Goal: Transaction & Acquisition: Purchase product/service

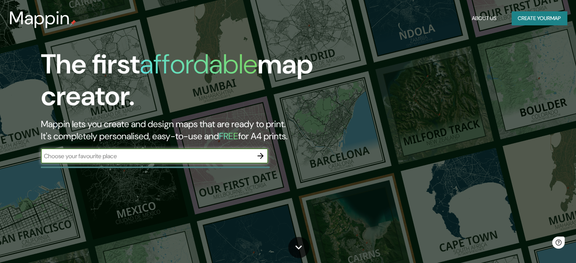
click at [217, 152] on input "text" at bounding box center [147, 156] width 212 height 9
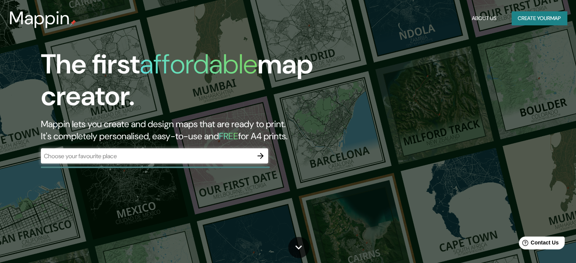
click at [401, 112] on div "The first affordable map creator. Mappin lets you create and design maps that a…" at bounding box center [288, 131] width 576 height 263
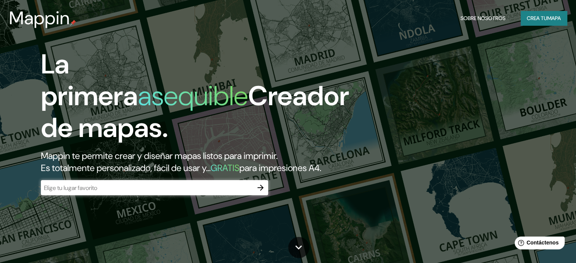
click at [216, 195] on div "​" at bounding box center [154, 187] width 227 height 15
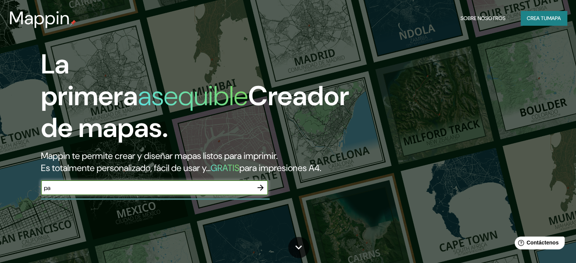
type input "p"
type input "[GEOGRAPHIC_DATA]"
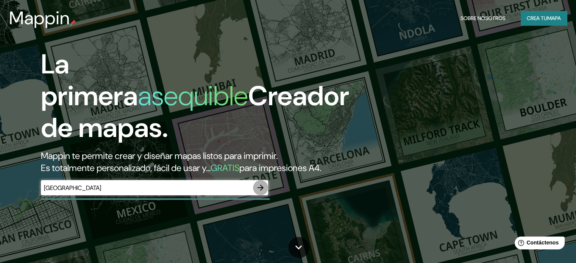
click at [260, 191] on icon "button" at bounding box center [260, 188] width 6 height 6
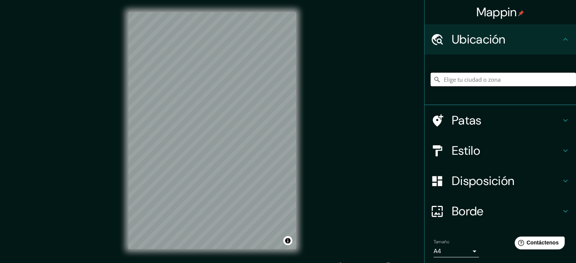
click at [451, 73] on input "Elige tu ciudad o zona" at bounding box center [502, 80] width 145 height 14
type input "p"
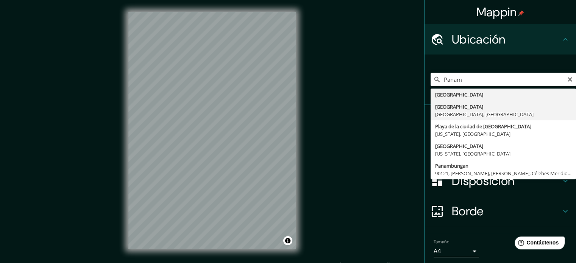
type input "[GEOGRAPHIC_DATA], [GEOGRAPHIC_DATA], [GEOGRAPHIC_DATA]"
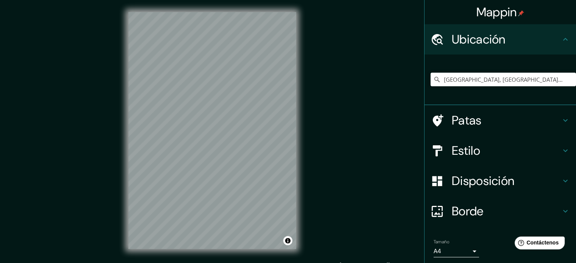
click at [452, 115] on font "Patas" at bounding box center [467, 120] width 30 height 16
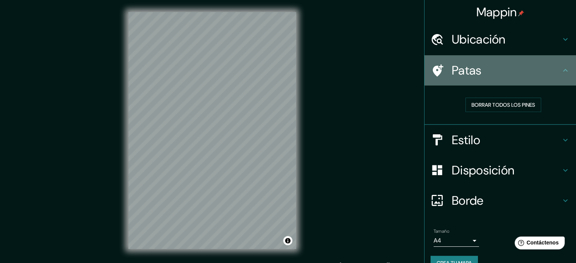
click at [482, 73] on h4 "Patas" at bounding box center [506, 70] width 109 height 15
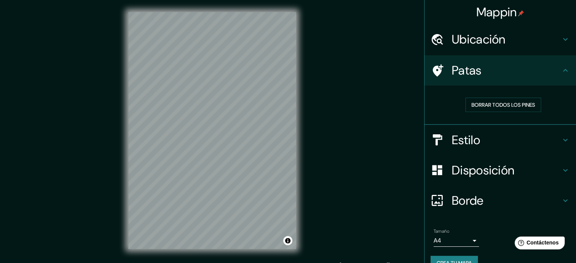
click at [479, 138] on h4 "Estilo" at bounding box center [506, 140] width 109 height 15
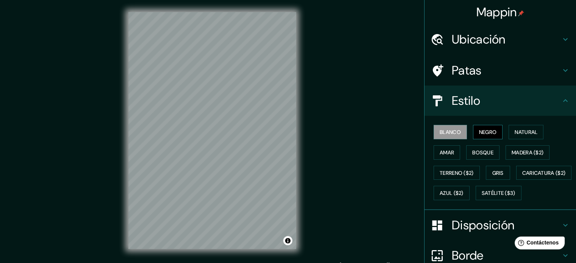
click at [488, 133] on font "Negro" at bounding box center [488, 132] width 18 height 7
click at [518, 131] on font "Natural" at bounding box center [526, 132] width 23 height 7
click at [482, 144] on div "Blanco Negro Natural [PERSON_NAME] ($2) Terreno ($2) Gris Caricatura ($2) Azul …" at bounding box center [502, 162] width 145 height 81
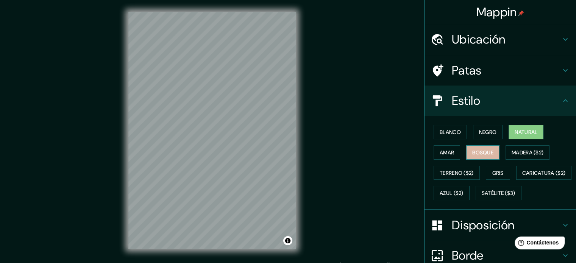
click at [482, 151] on font "Bosque" at bounding box center [482, 152] width 21 height 7
click at [444, 153] on font "Amar" at bounding box center [447, 152] width 14 height 7
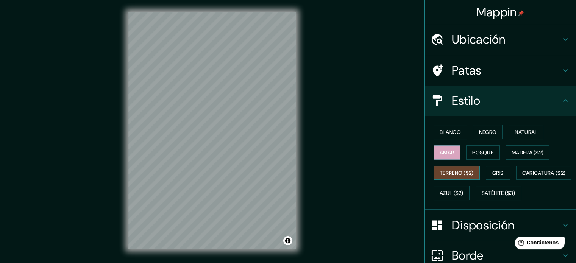
click at [449, 175] on font "Terreno ($2)" at bounding box center [457, 173] width 34 height 7
click at [522, 178] on font "Caricatura ($2)" at bounding box center [544, 173] width 44 height 10
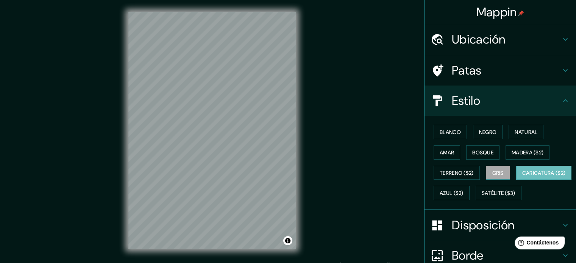
click at [504, 170] on button "Gris" at bounding box center [498, 173] width 24 height 14
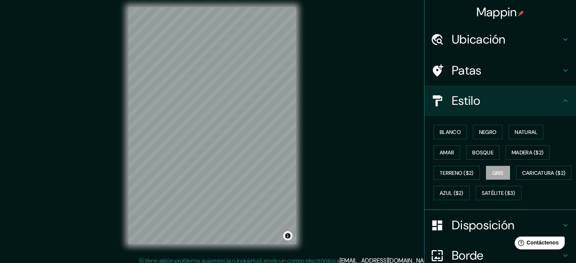
scroll to position [10, 0]
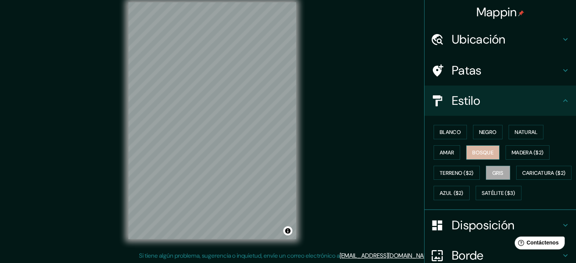
click at [477, 148] on font "Bosque" at bounding box center [482, 153] width 21 height 10
click at [487, 169] on button "Gris" at bounding box center [498, 173] width 24 height 14
click at [440, 133] on font "Blanco" at bounding box center [450, 132] width 21 height 7
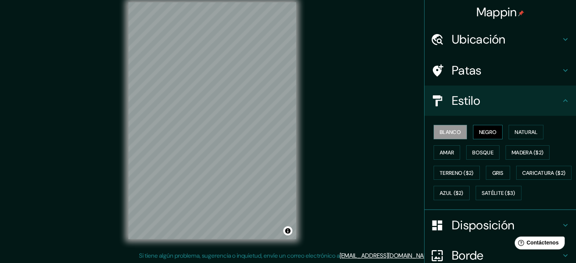
click at [486, 133] on font "Negro" at bounding box center [488, 132] width 18 height 7
drag, startPoint x: 313, startPoint y: 95, endPoint x: 315, endPoint y: 113, distance: 18.6
click at [315, 113] on div "Mappin Ubicación [GEOGRAPHIC_DATA], [GEOGRAPHIC_DATA], [GEOGRAPHIC_DATA] Patas …" at bounding box center [288, 126] width 576 height 273
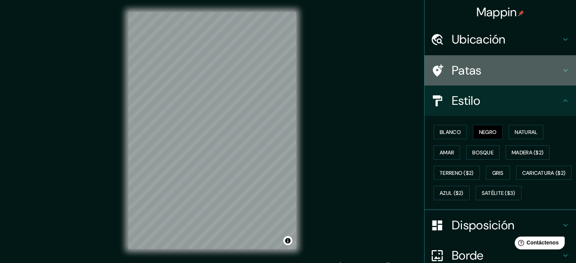
click at [478, 75] on h4 "Patas" at bounding box center [506, 70] width 109 height 15
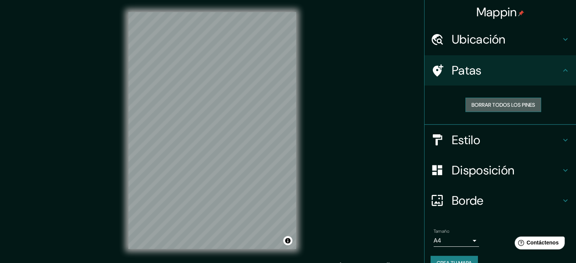
click at [479, 104] on font "Borrar todos los pines" at bounding box center [503, 104] width 64 height 7
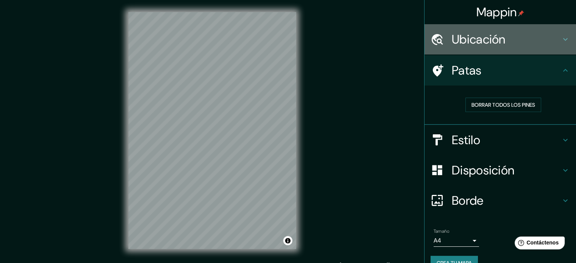
click at [499, 42] on font "Ubicación" at bounding box center [479, 39] width 54 height 16
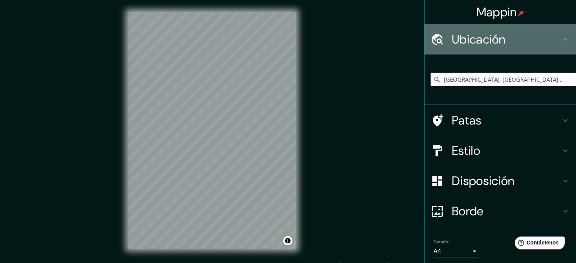
click at [499, 42] on font "Ubicación" at bounding box center [479, 39] width 54 height 16
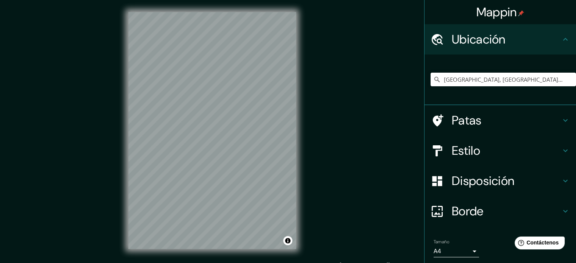
drag, startPoint x: 531, startPoint y: 189, endPoint x: 533, endPoint y: 183, distance: 6.8
click at [532, 187] on div "Disposición" at bounding box center [499, 181] width 151 height 30
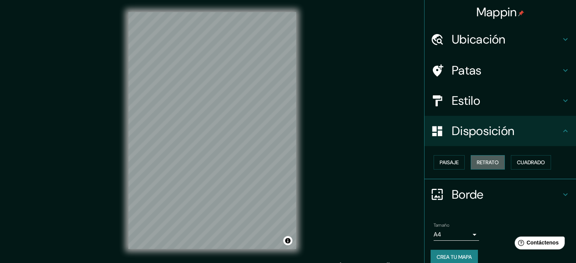
click at [487, 159] on font "Retrato" at bounding box center [488, 162] width 22 height 7
click at [452, 165] on font "Paisaje" at bounding box center [449, 162] width 19 height 7
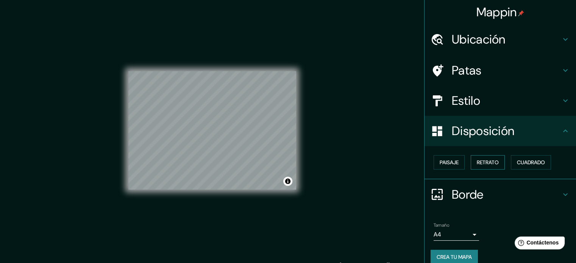
click at [483, 163] on font "Retrato" at bounding box center [488, 162] width 22 height 7
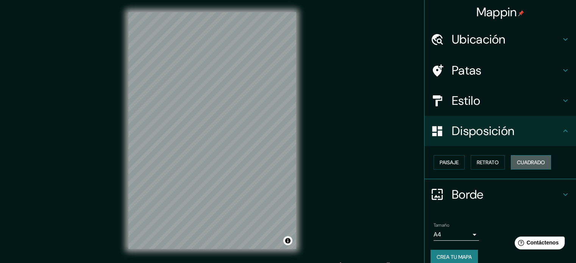
click at [522, 163] on font "Cuadrado" at bounding box center [531, 162] width 28 height 7
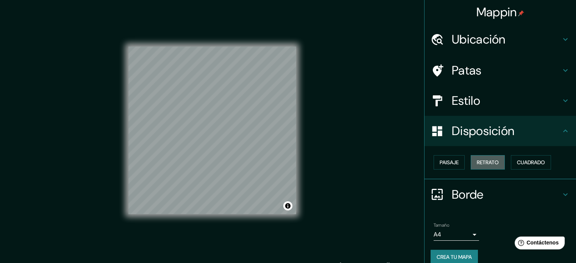
click at [484, 159] on font "Retrato" at bounding box center [488, 162] width 22 height 7
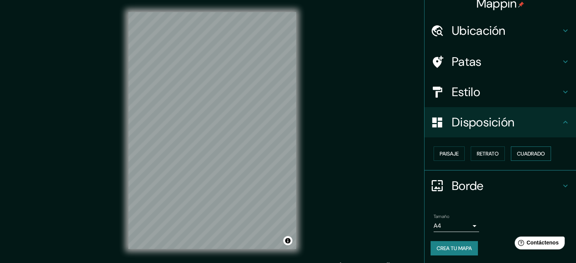
scroll to position [9, 0]
click at [528, 155] on font "Cuadrado" at bounding box center [531, 153] width 28 height 7
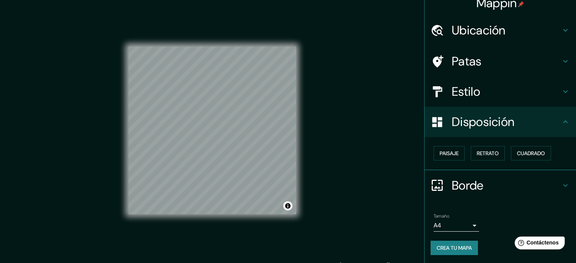
click at [471, 101] on div "Estilo" at bounding box center [499, 91] width 151 height 30
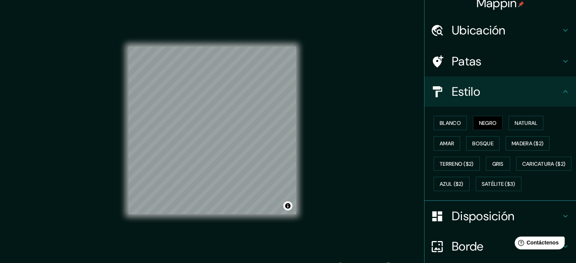
click at [485, 97] on h4 "Estilo" at bounding box center [506, 91] width 109 height 15
click at [482, 224] on font "Disposición" at bounding box center [483, 216] width 62 height 16
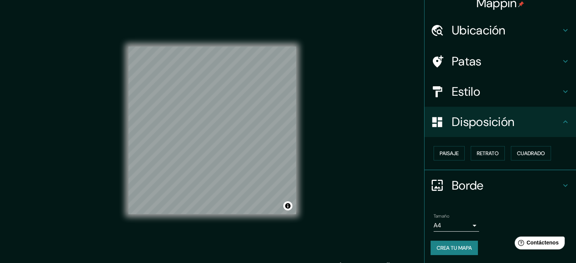
click at [477, 181] on font "Borde" at bounding box center [468, 186] width 32 height 16
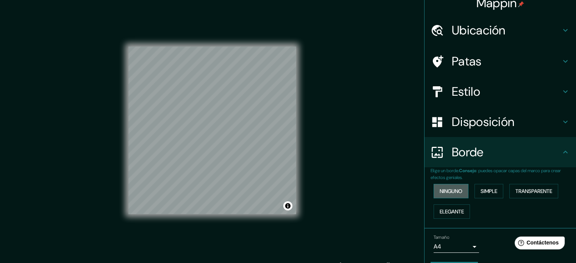
click at [456, 193] on font "Ninguno" at bounding box center [451, 191] width 23 height 7
click at [455, 208] on font "Elegante" at bounding box center [452, 211] width 24 height 7
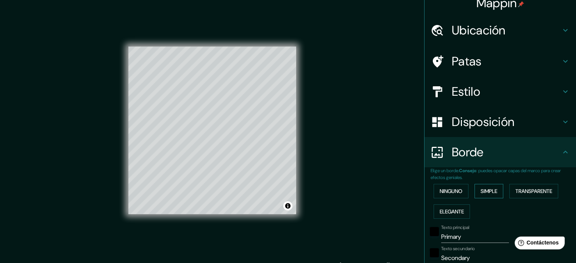
click at [484, 189] on font "Simple" at bounding box center [488, 191] width 17 height 7
click at [530, 190] on font "Transparente" at bounding box center [533, 191] width 37 height 7
click at [451, 213] on font "Elegante" at bounding box center [452, 211] width 24 height 7
click at [451, 190] on font "Ninguno" at bounding box center [451, 191] width 23 height 7
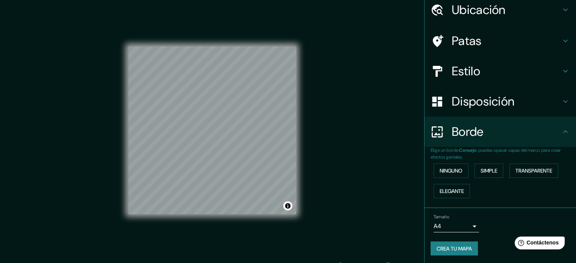
scroll to position [30, 0]
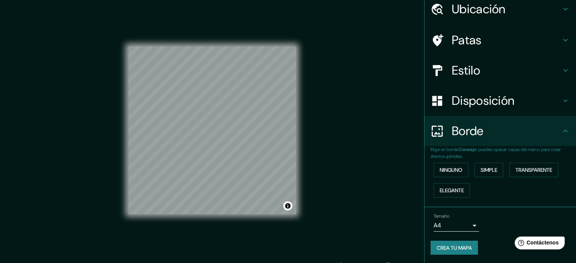
click at [462, 221] on body "Mappin Ubicación [GEOGRAPHIC_DATA], [GEOGRAPHIC_DATA], [GEOGRAPHIC_DATA] Patas …" at bounding box center [288, 131] width 576 height 263
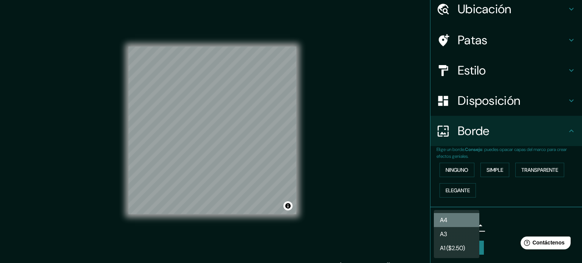
click at [468, 221] on li "A4" at bounding box center [456, 220] width 45 height 14
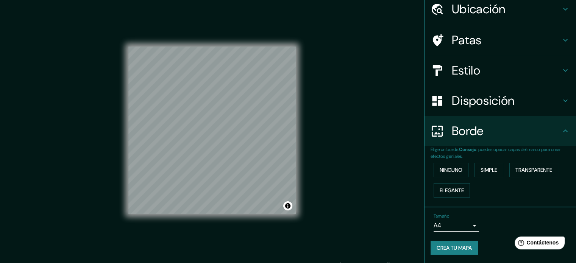
click at [468, 245] on font "Crea tu mapa" at bounding box center [454, 248] width 35 height 7
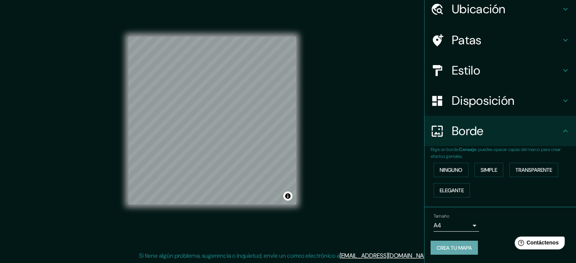
click at [455, 245] on font "Crea tu mapa" at bounding box center [454, 248] width 35 height 7
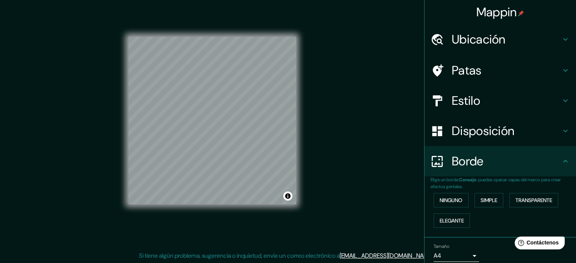
click at [505, 15] on font "Mappin" at bounding box center [496, 12] width 41 height 16
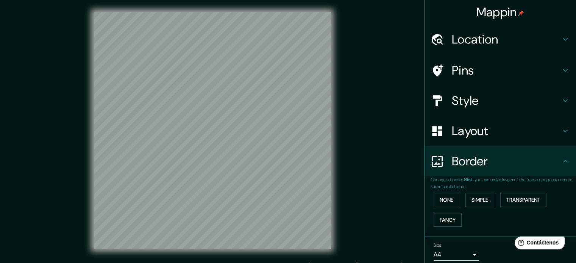
scroll to position [10, 0]
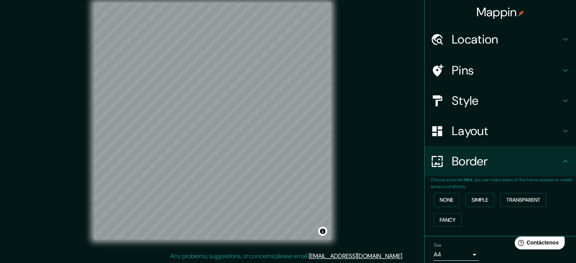
scroll to position [10, 0]
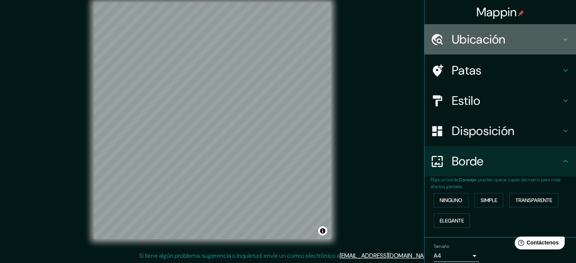
click at [476, 36] on font "Ubicación" at bounding box center [479, 39] width 54 height 16
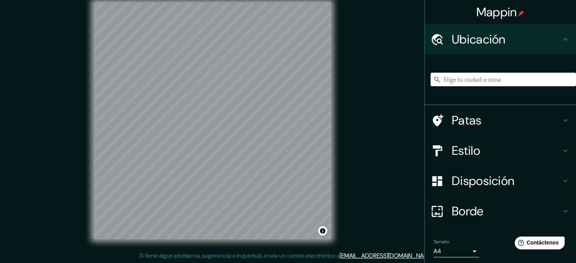
click at [491, 94] on div at bounding box center [502, 80] width 145 height 38
click at [486, 75] on input "Elige tu ciudad o zona" at bounding box center [502, 80] width 145 height 14
type input "p"
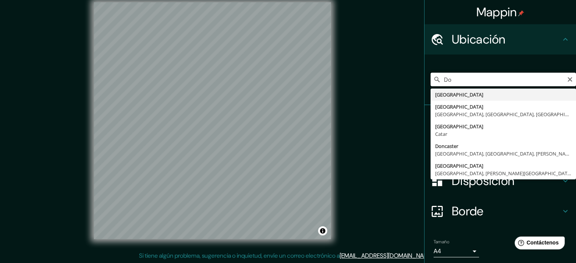
type input "D"
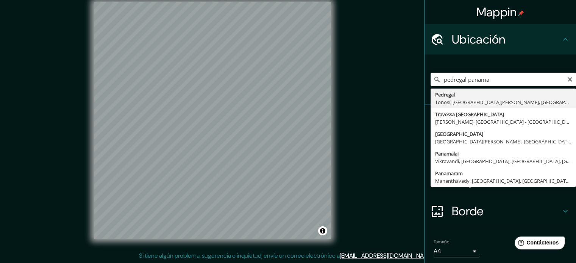
type input "Pedregal, [GEOGRAPHIC_DATA], [GEOGRAPHIC_DATA][PERSON_NAME], [GEOGRAPHIC_DATA]"
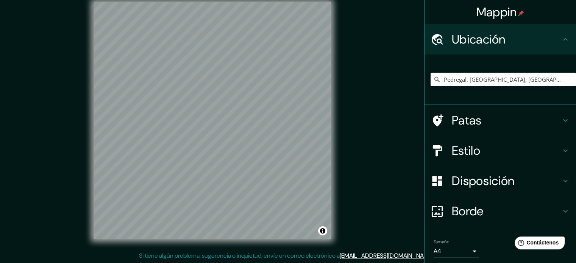
click at [357, 57] on div "Mappin Ubicación Pedregal, [GEOGRAPHIC_DATA], [GEOGRAPHIC_DATA][PERSON_NAME], […" at bounding box center [288, 126] width 576 height 273
click at [354, 69] on div "Mappin Ubicación Pedregal, [GEOGRAPHIC_DATA], [GEOGRAPHIC_DATA][PERSON_NAME], […" at bounding box center [288, 126] width 576 height 273
click at [290, 0] on div "© Mapbox © OpenStreetMap Improve this map" at bounding box center [212, 120] width 261 height 261
click at [248, 0] on html "Mappin Ubicación Pedregal, [GEOGRAPHIC_DATA], [GEOGRAPHIC_DATA][PERSON_NAME], […" at bounding box center [288, 121] width 576 height 263
click at [488, 113] on h4 "Patas" at bounding box center [506, 120] width 109 height 15
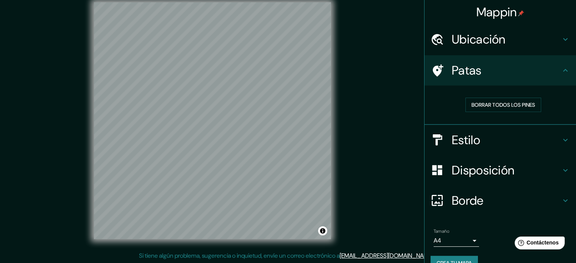
click at [494, 143] on h4 "Estilo" at bounding box center [506, 140] width 109 height 15
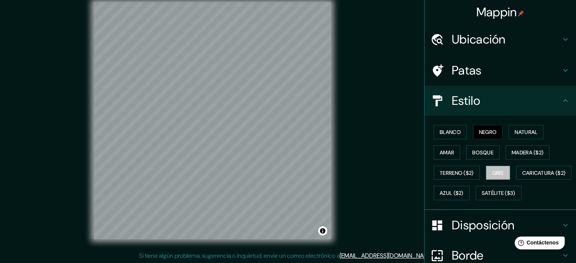
click at [492, 170] on font "Gris" at bounding box center [497, 173] width 11 height 7
click at [81, 122] on div "Mappin Ubicación Pedregal, [GEOGRAPHIC_DATA], [GEOGRAPHIC_DATA][PERSON_NAME], […" at bounding box center [288, 126] width 576 height 273
click at [497, 65] on h4 "Patas" at bounding box center [506, 70] width 109 height 15
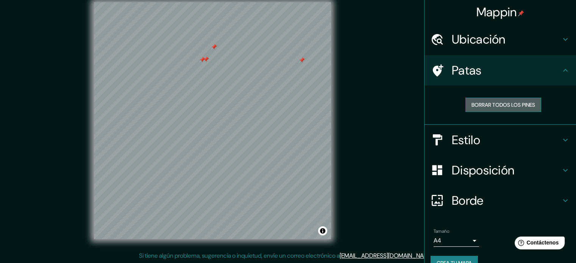
click at [496, 104] on font "Borrar todos los pines" at bounding box center [503, 104] width 64 height 7
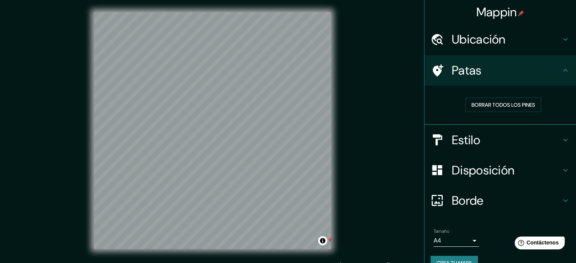
click at [374, 234] on div "Mappin Ubicación Pedregal, [GEOGRAPHIC_DATA], [GEOGRAPHIC_DATA][PERSON_NAME], […" at bounding box center [288, 136] width 576 height 273
click at [471, 204] on font "Borde" at bounding box center [468, 201] width 32 height 16
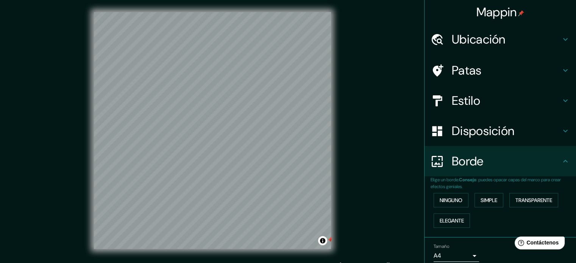
click at [477, 130] on font "Disposición" at bounding box center [483, 131] width 62 height 16
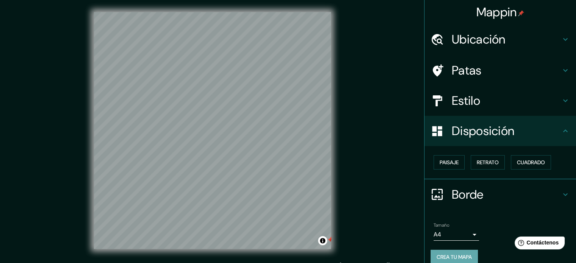
click at [462, 254] on font "Crea tu mapa" at bounding box center [454, 257] width 35 height 7
click at [487, 60] on div "Patas" at bounding box center [499, 70] width 151 height 30
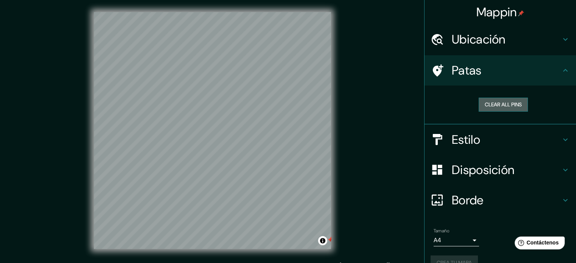
click at [503, 102] on button "Clear all pins" at bounding box center [503, 105] width 49 height 14
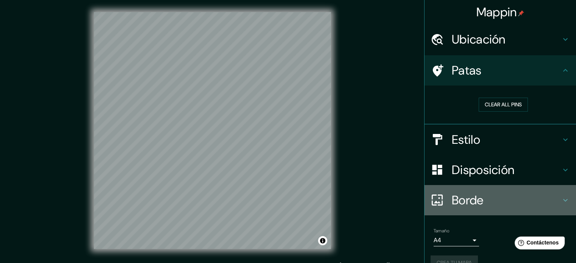
click at [489, 189] on div "Borde" at bounding box center [499, 200] width 151 height 30
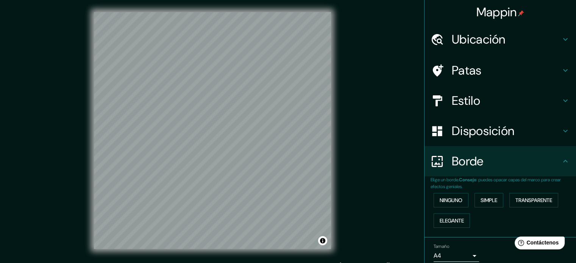
click at [508, 126] on font "Disposición" at bounding box center [483, 131] width 62 height 16
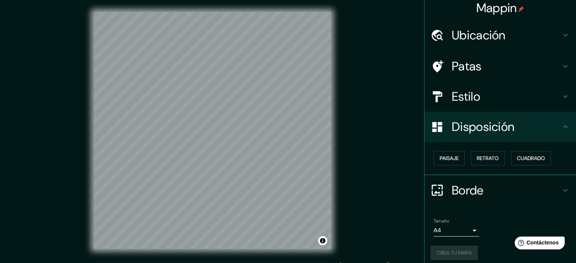
scroll to position [9, 0]
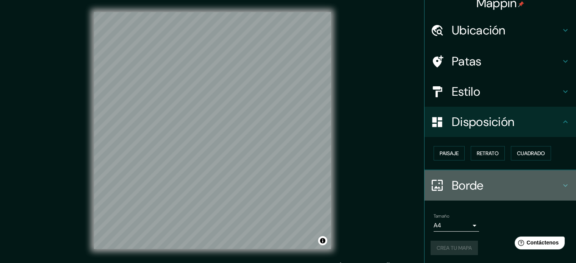
click at [460, 189] on font "Borde" at bounding box center [468, 186] width 32 height 16
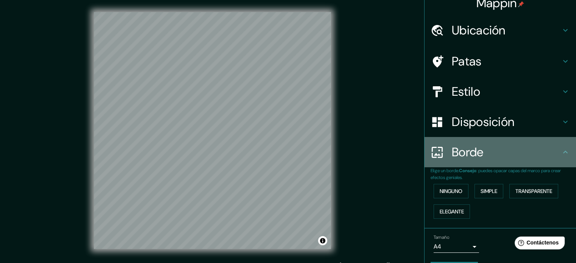
click at [458, 159] on font "Borde" at bounding box center [468, 152] width 32 height 16
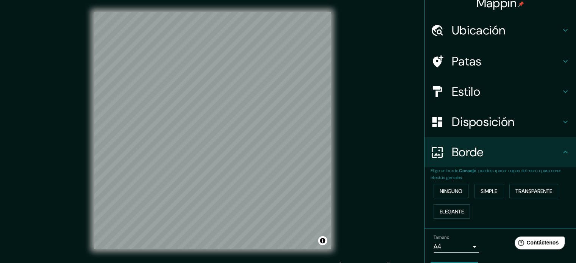
scroll to position [10, 0]
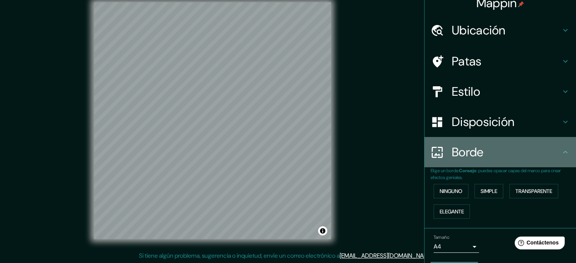
click at [569, 140] on div "Borde" at bounding box center [499, 152] width 151 height 30
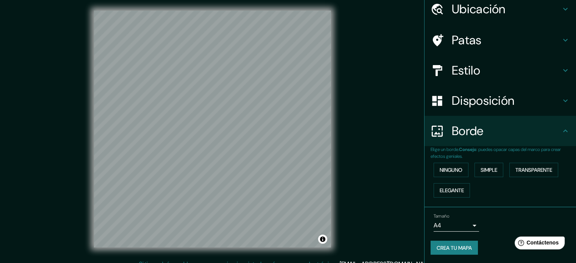
scroll to position [2, 0]
